Goal: Task Accomplishment & Management: Complete application form

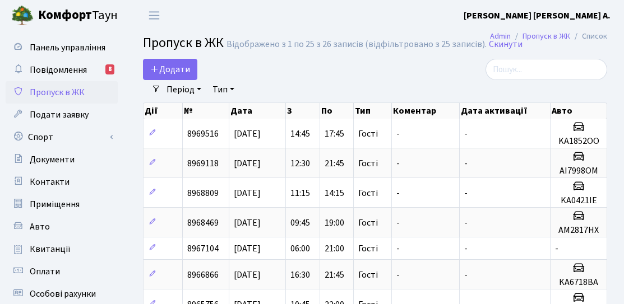
select select "25"
click at [185, 69] on span "Додати" at bounding box center [170, 69] width 40 height 12
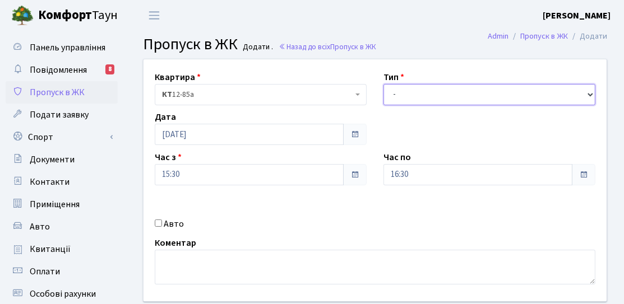
click at [455, 89] on select "- Доставка Таксі Гості Сервіс" at bounding box center [489, 94] width 212 height 21
select select "3"
click at [383, 84] on select "- Доставка Таксі Гості Сервіс" at bounding box center [489, 94] width 212 height 21
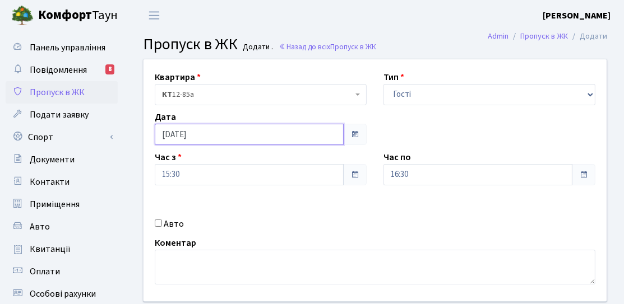
click at [245, 139] on input "[DATE]" at bounding box center [249, 134] width 189 height 21
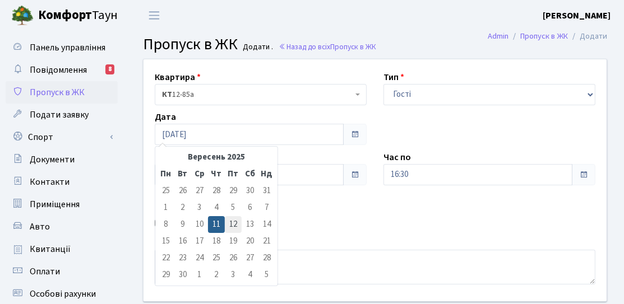
click at [236, 224] on td "12" at bounding box center [233, 224] width 17 height 17
type input "12.09.2025"
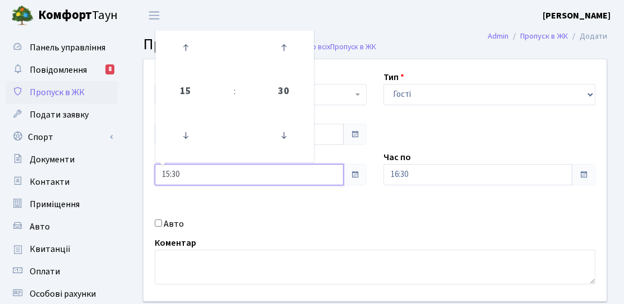
click at [216, 175] on input "15:30" at bounding box center [249, 174] width 189 height 21
drag, startPoint x: 216, startPoint y: 175, endPoint x: 169, endPoint y: 174, distance: 46.5
click at [169, 174] on input "15:30" at bounding box center [249, 174] width 189 height 21
click at [194, 53] on icon at bounding box center [185, 48] width 30 height 30
click at [175, 53] on icon at bounding box center [185, 48] width 30 height 30
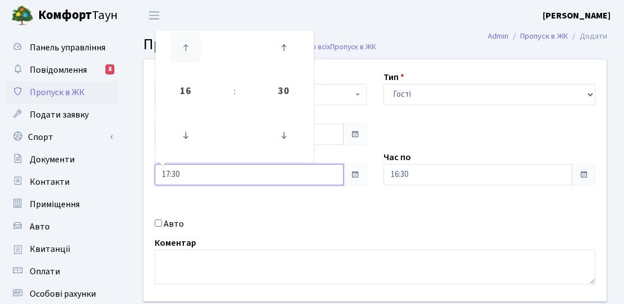
click at [182, 55] on icon at bounding box center [185, 48] width 30 height 30
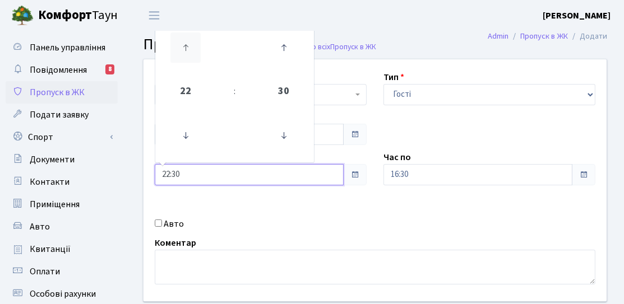
click at [182, 55] on icon at bounding box center [185, 48] width 30 height 30
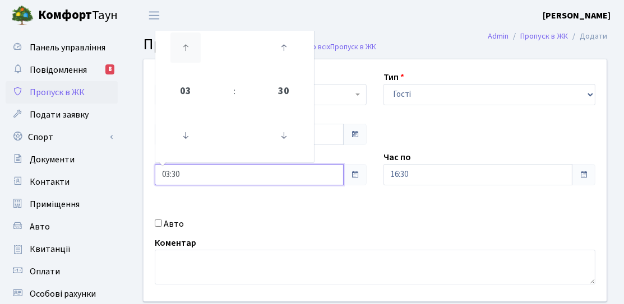
click at [182, 55] on icon at bounding box center [185, 48] width 30 height 30
click at [281, 130] on icon at bounding box center [283, 135] width 30 height 30
click at [280, 131] on icon at bounding box center [283, 135] width 30 height 30
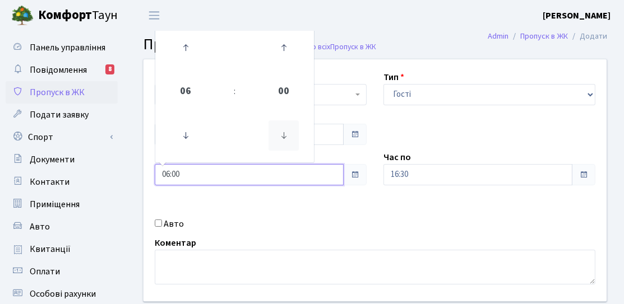
click at [279, 130] on icon at bounding box center [283, 135] width 30 height 30
click at [279, 56] on icon at bounding box center [283, 48] width 30 height 30
click at [279, 137] on icon at bounding box center [283, 135] width 30 height 30
type input "06:00"
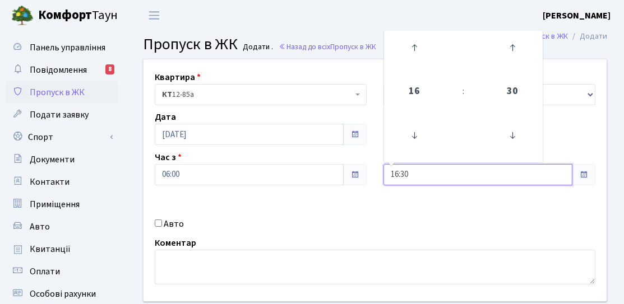
click at [449, 174] on input "16:30" at bounding box center [477, 174] width 189 height 21
drag, startPoint x: 421, startPoint y: 128, endPoint x: 400, endPoint y: 72, distance: 60.5
click at [421, 128] on icon at bounding box center [414, 135] width 30 height 30
click at [396, 41] on td at bounding box center [414, 48] width 57 height 49
click at [406, 53] on icon at bounding box center [414, 48] width 30 height 30
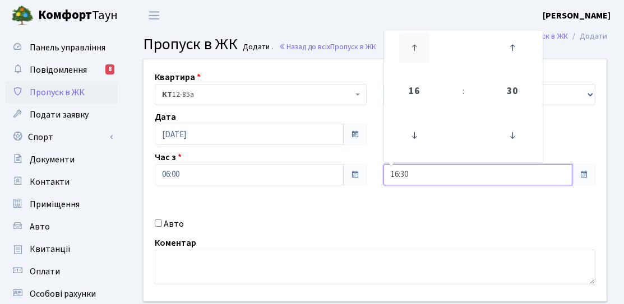
click at [406, 53] on icon at bounding box center [414, 48] width 30 height 30
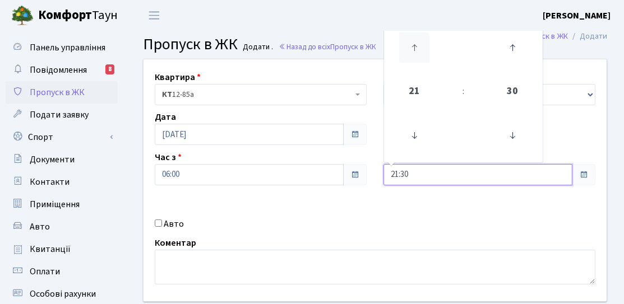
click at [406, 53] on icon at bounding box center [414, 48] width 30 height 30
click at [420, 146] on icon at bounding box center [414, 135] width 30 height 30
click at [510, 54] on icon at bounding box center [512, 48] width 30 height 30
click at [518, 141] on icon at bounding box center [512, 135] width 30 height 30
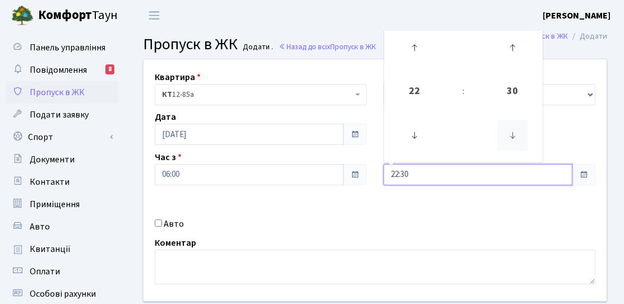
click at [518, 141] on icon at bounding box center [512, 135] width 30 height 30
click at [517, 141] on icon at bounding box center [512, 135] width 30 height 30
click at [516, 58] on icon at bounding box center [512, 48] width 30 height 30
click at [412, 52] on icon at bounding box center [414, 48] width 30 height 30
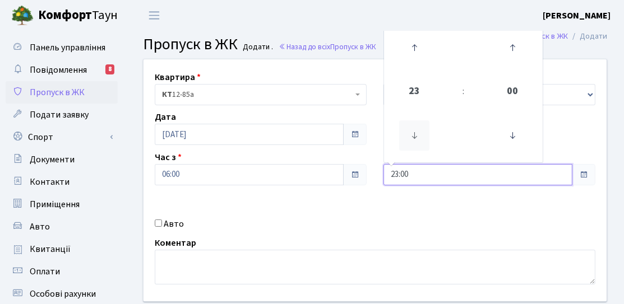
click at [417, 135] on icon at bounding box center [414, 135] width 30 height 30
type input "21:00"
click at [472, 191] on div "Квартира <b>КТ</b>&nbsp;&nbsp;&nbsp;&nbsp;12-85а КТ 12-85а Тип - Доставка Таксі…" at bounding box center [375, 180] width 480 height 242
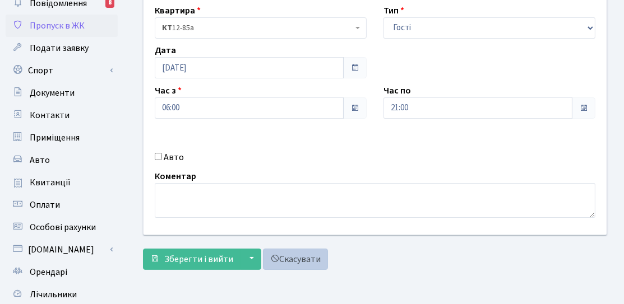
scroll to position [112, 0]
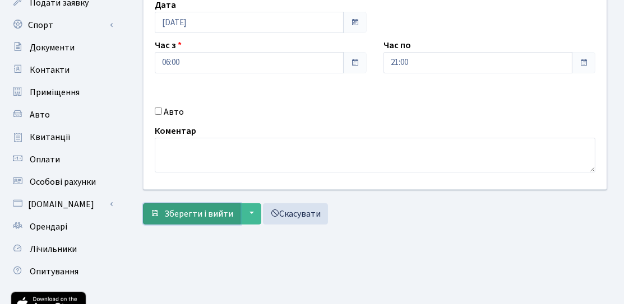
click at [207, 211] on span "Зберегти і вийти" at bounding box center [198, 214] width 69 height 12
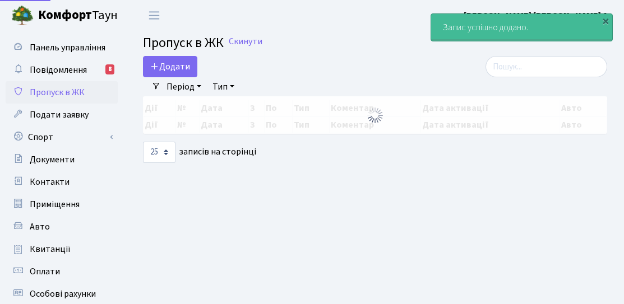
select select "25"
